Goal: Task Accomplishment & Management: Complete application form

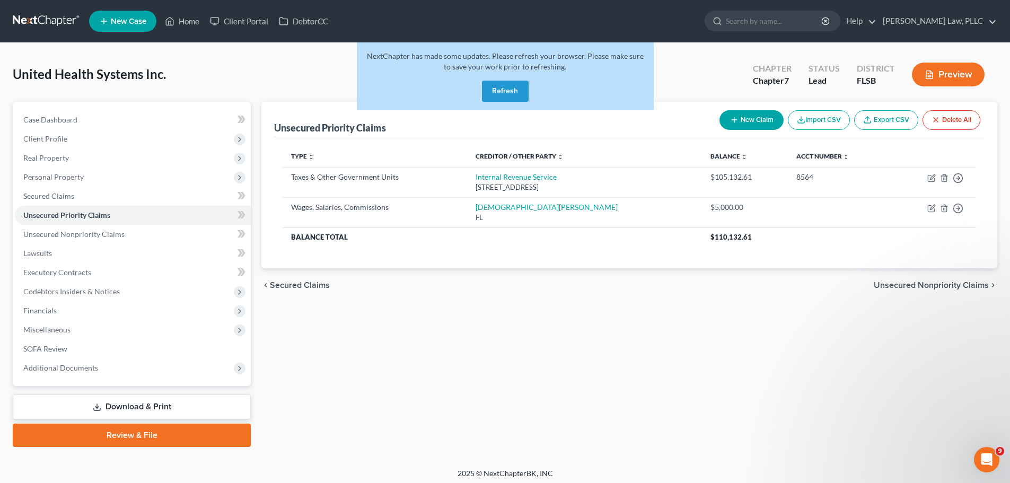
click at [508, 90] on button "Refresh" at bounding box center [505, 91] width 47 height 21
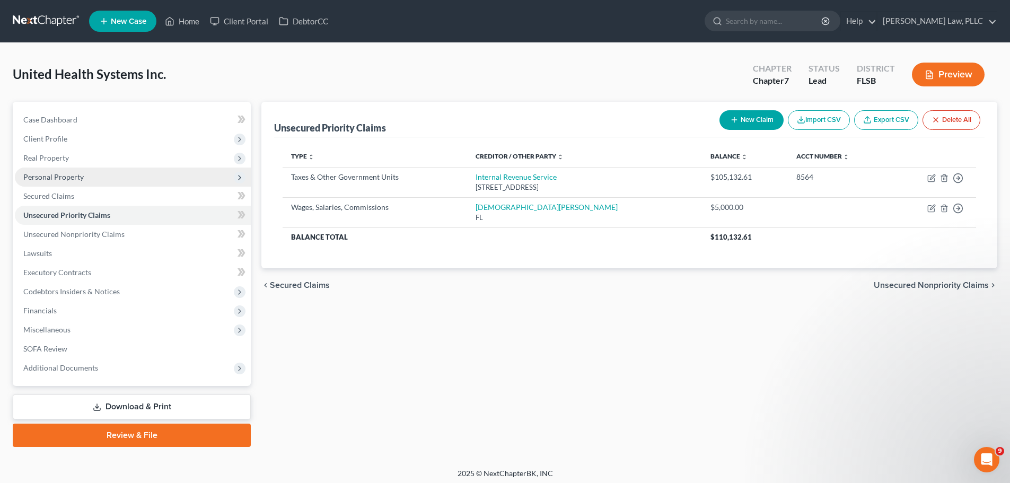
drag, startPoint x: 91, startPoint y: 173, endPoint x: 80, endPoint y: 171, distance: 11.3
click at [91, 173] on span "Personal Property" at bounding box center [133, 177] width 236 height 19
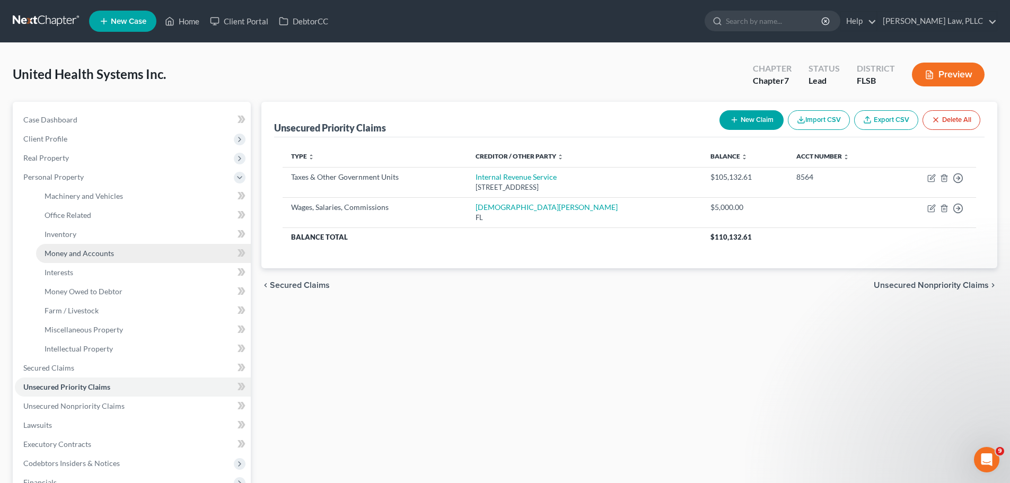
click at [87, 250] on span "Money and Accounts" at bounding box center [79, 253] width 69 height 9
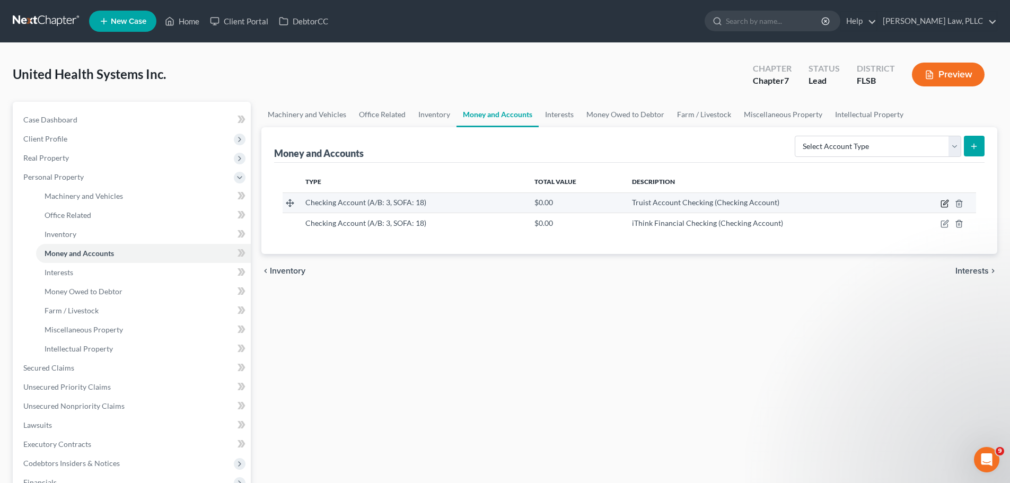
click at [944, 201] on icon "button" at bounding box center [944, 203] width 8 height 8
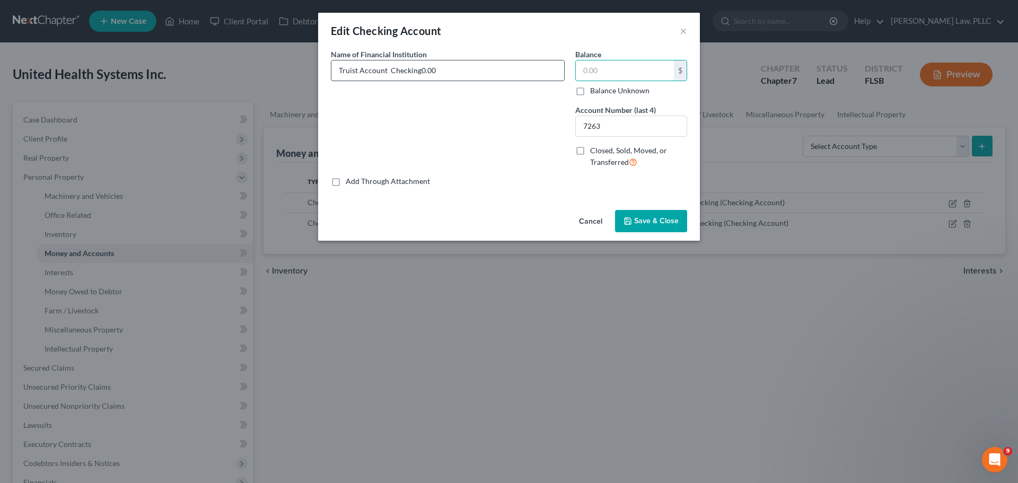
click at [482, 60] on input "Truist Account Checking0.00" at bounding box center [447, 70] width 233 height 20
type input "Truist Account Checking"
type input "0"
click at [490, 61] on input "Truist Account Checking" at bounding box center [447, 70] width 233 height 20
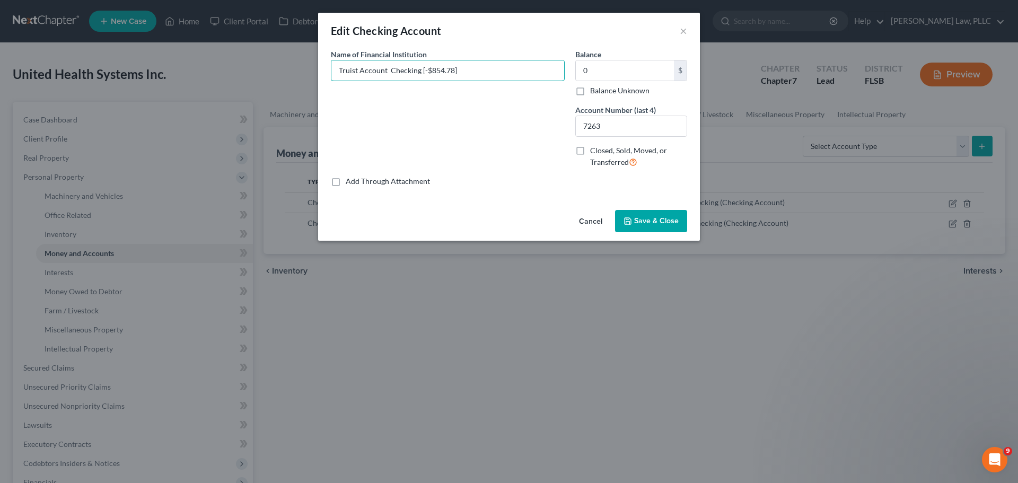
type input "Truist Account Checking [-$854.78]"
click at [650, 217] on span "Save & Close" at bounding box center [656, 220] width 45 height 9
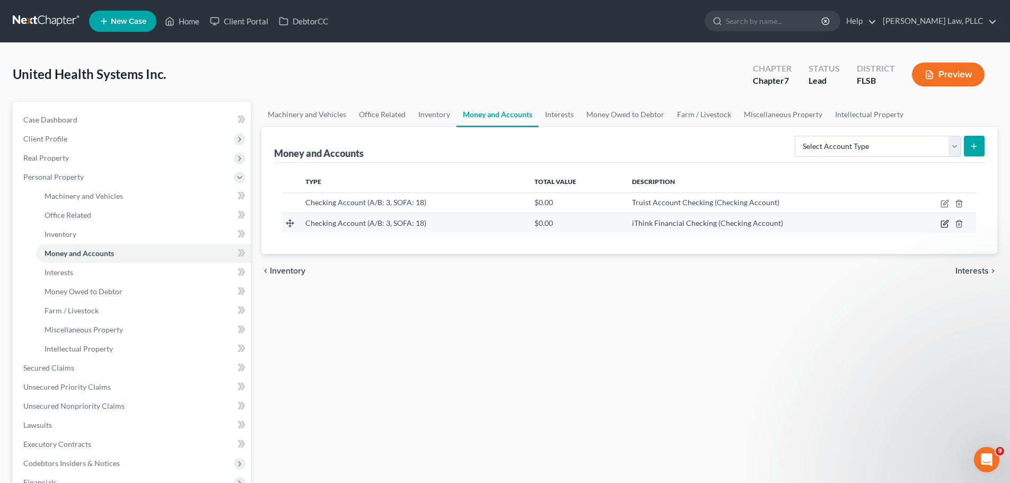
click at [946, 223] on icon "button" at bounding box center [944, 223] width 8 height 8
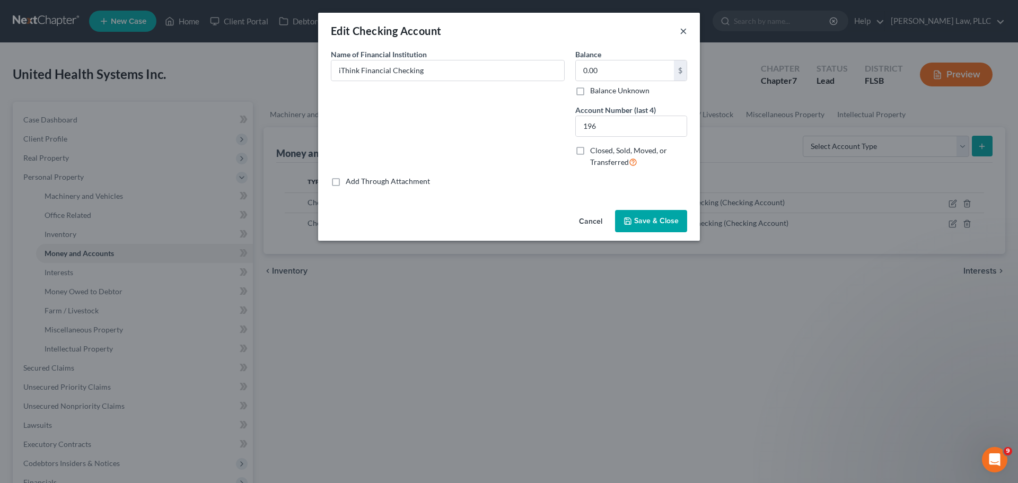
click at [684, 29] on button "×" at bounding box center [683, 30] width 7 height 13
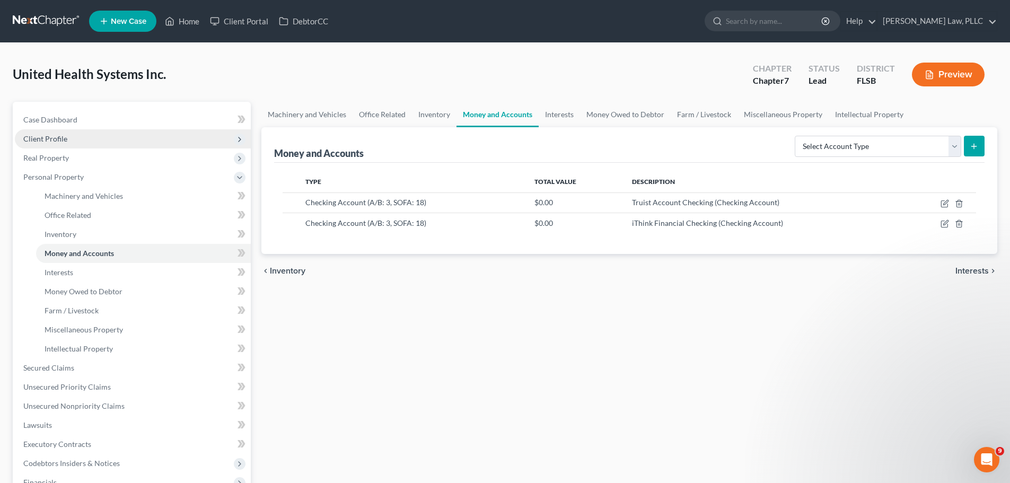
click at [64, 136] on span "Client Profile" at bounding box center [45, 138] width 44 height 9
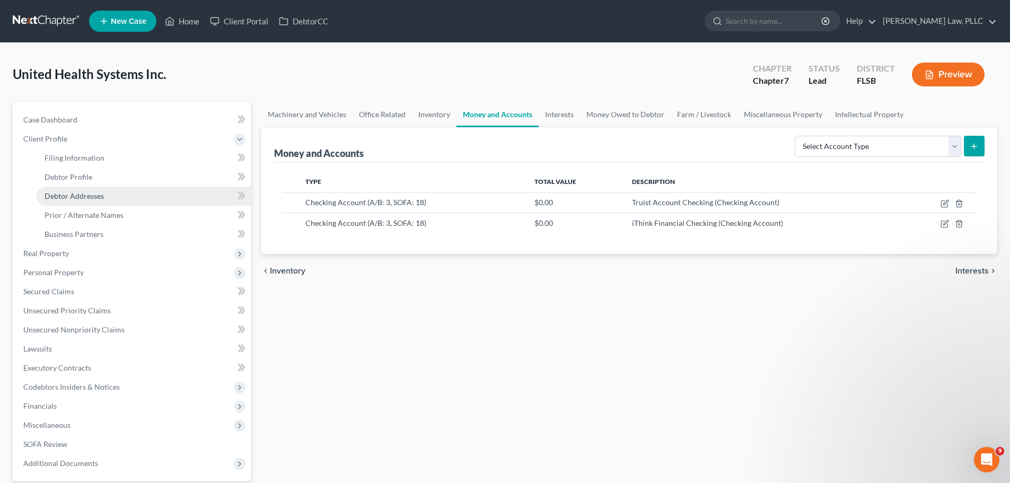
click at [81, 197] on span "Debtor Addresses" at bounding box center [74, 195] width 59 height 9
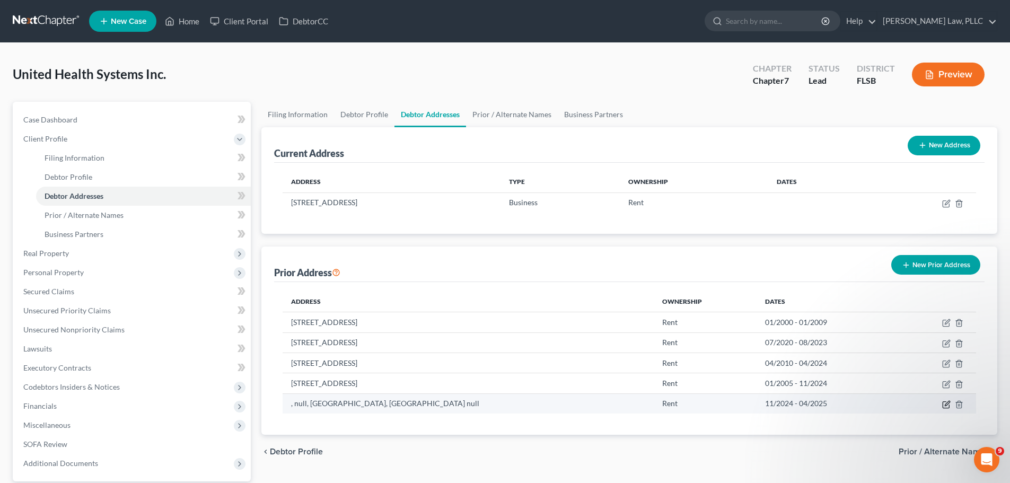
click at [946, 408] on icon "button" at bounding box center [946, 405] width 6 height 6
select select "9"
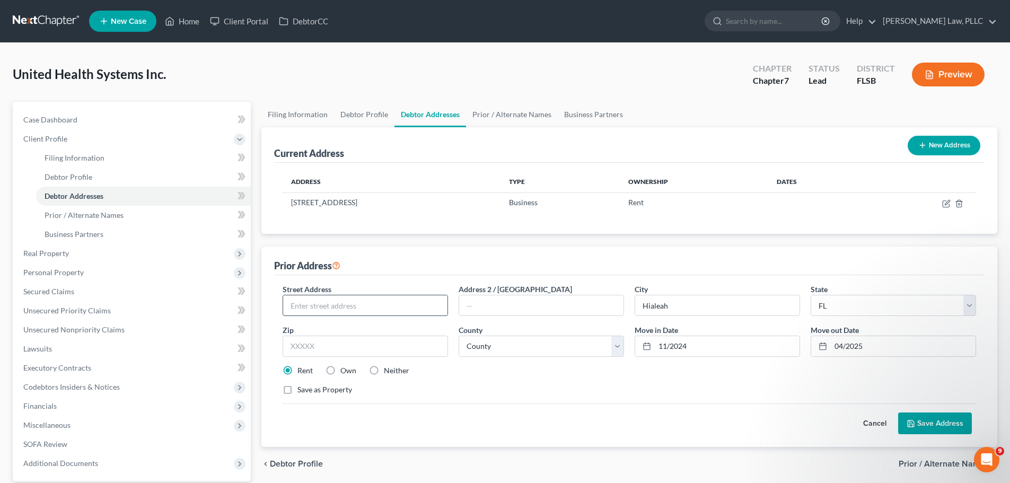
click at [387, 310] on input "text" at bounding box center [365, 305] width 164 height 20
type input "3750 W. 16th Ave."
type input "#238"
drag, startPoint x: 392, startPoint y: 306, endPoint x: 131, endPoint y: 303, distance: 260.3
click at [132, 303] on div "Petition Navigation Case Dashboard Payments Invoices Payments Payments Credit R…" at bounding box center [504, 322] width 995 height 441
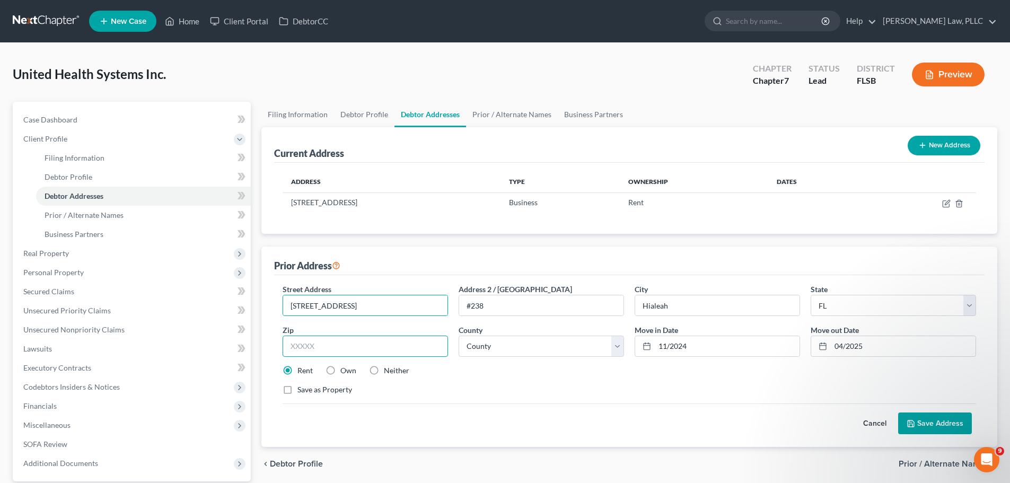
click at [348, 342] on input "text" at bounding box center [365, 346] width 165 height 21
type input "33012"
click at [942, 421] on button "Save Address" at bounding box center [935, 423] width 74 height 22
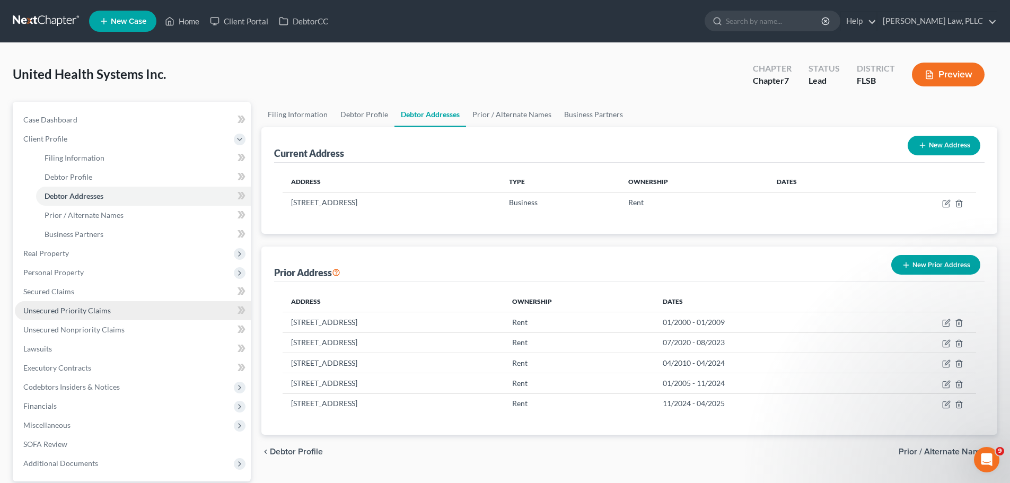
click at [108, 309] on span "Unsecured Priority Claims" at bounding box center [66, 310] width 87 height 9
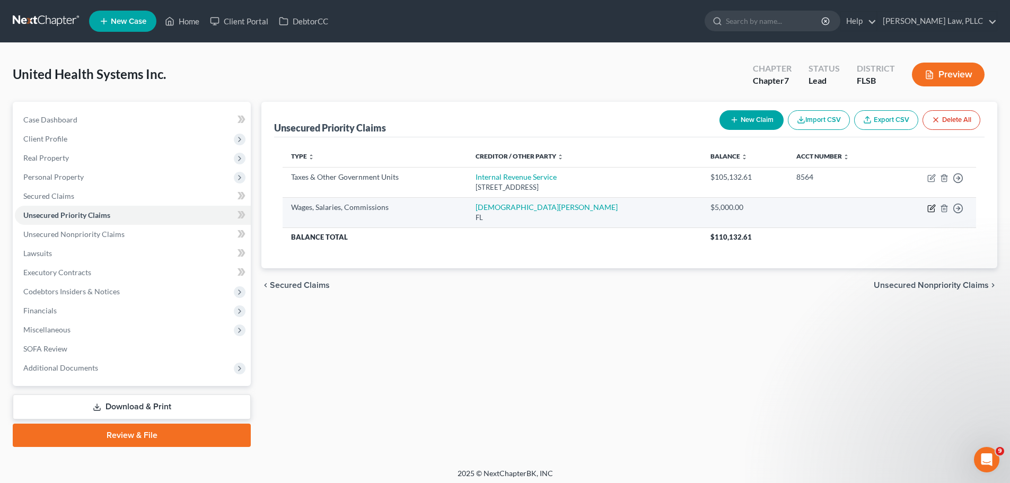
click at [929, 207] on icon "button" at bounding box center [931, 208] width 8 height 8
select select "9"
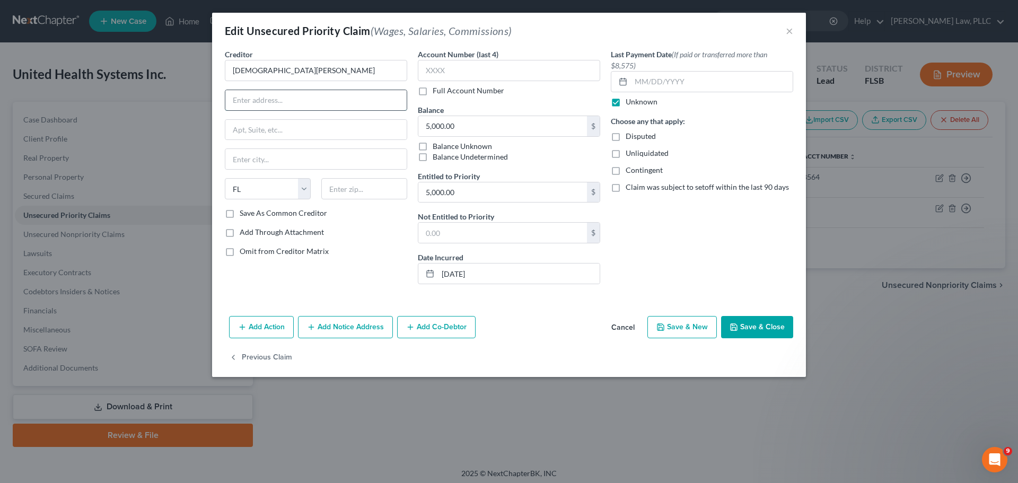
click at [290, 104] on input "text" at bounding box center [315, 100] width 181 height 20
type input "12142 Saint Andrews Pl."
type input "Apt. 110"
type input "Miramar"
type input "33025"
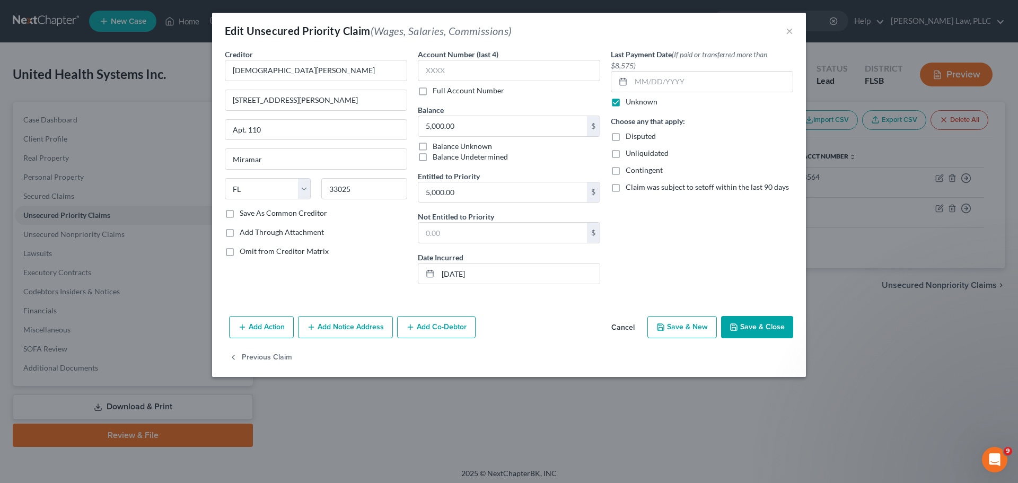
click at [758, 328] on button "Save & Close" at bounding box center [757, 327] width 72 height 22
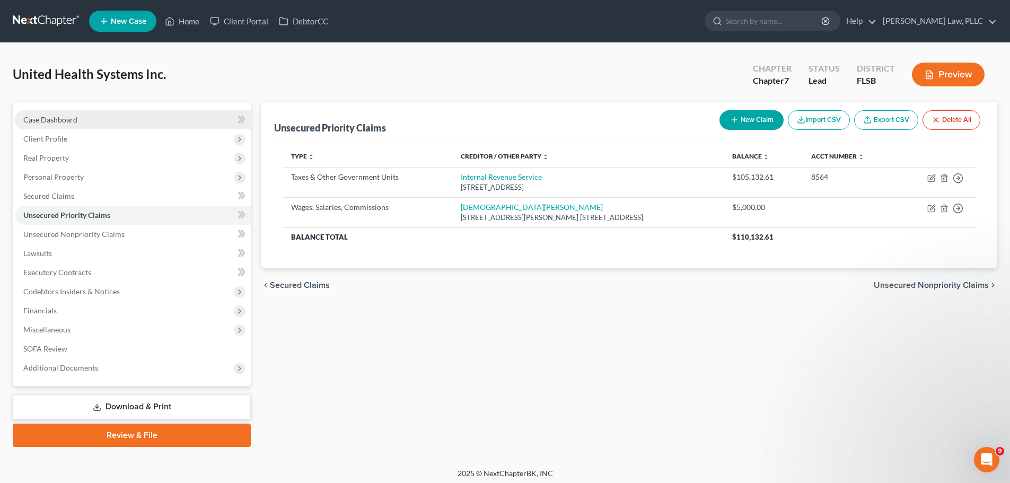
click at [67, 121] on span "Case Dashboard" at bounding box center [50, 119] width 54 height 9
